Goal: Information Seeking & Learning: Learn about a topic

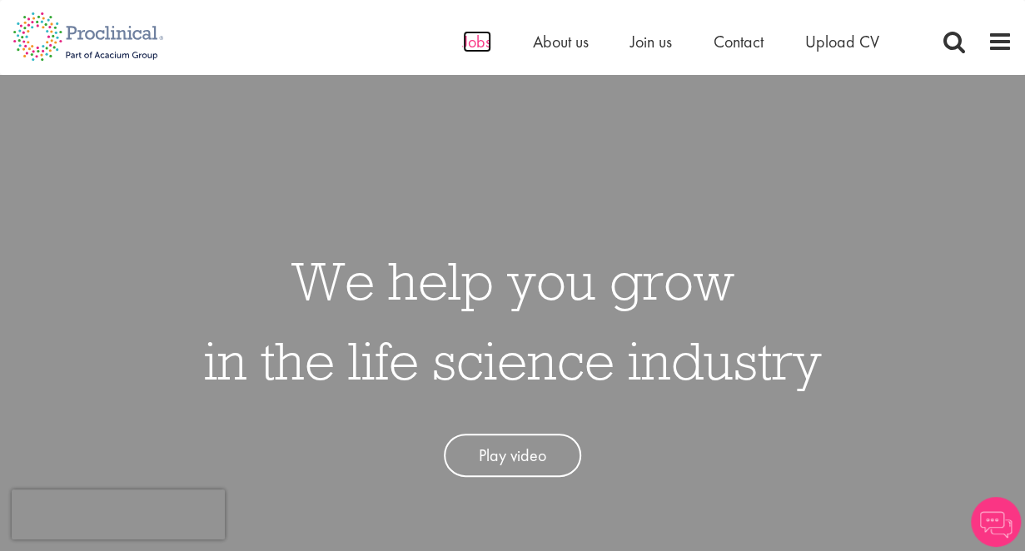
click at [473, 41] on span "Jobs" at bounding box center [477, 42] width 28 height 22
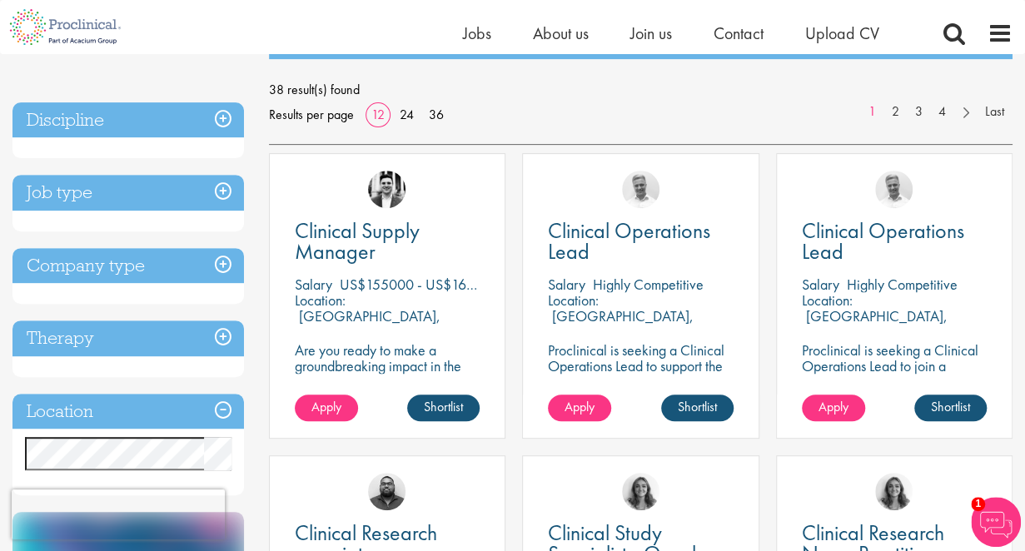
scroll to position [221, 0]
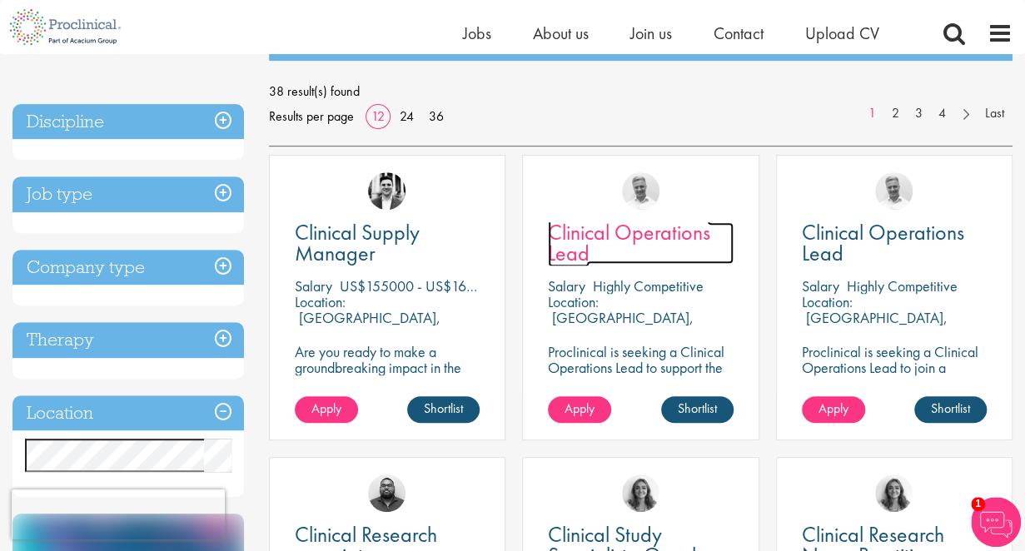
click at [573, 251] on span "Clinical Operations Lead" at bounding box center [629, 242] width 162 height 49
